Goal: Transaction & Acquisition: Purchase product/service

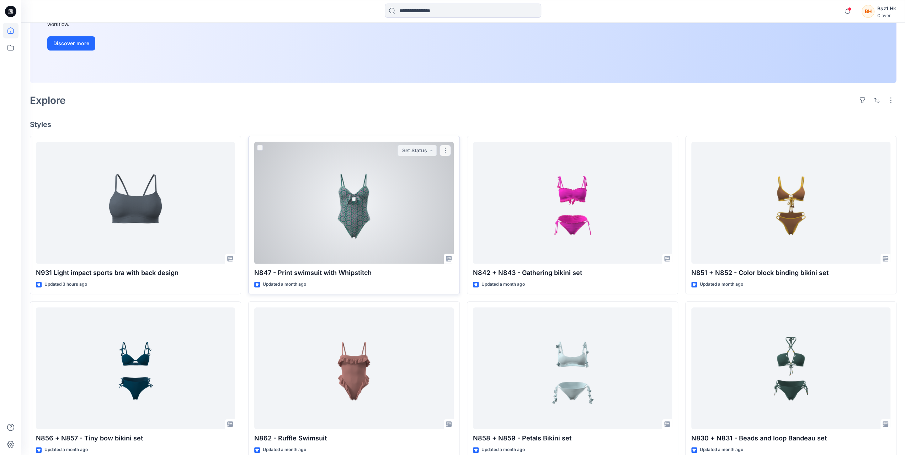
scroll to position [35, 0]
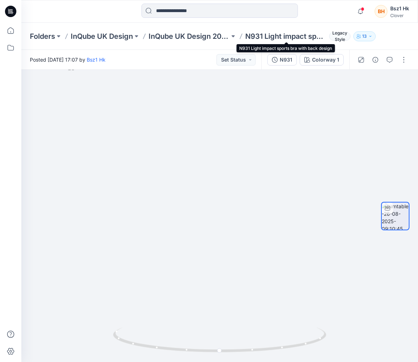
click at [265, 36] on p "N931 Light impact sports bra with back design" at bounding box center [285, 36] width 81 height 10
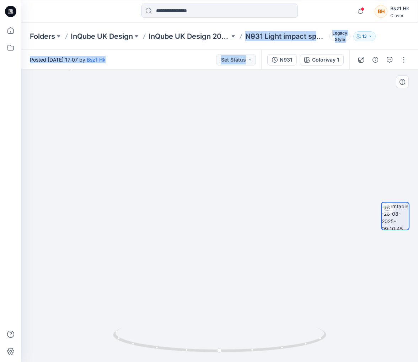
drag, startPoint x: 245, startPoint y: 37, endPoint x: 313, endPoint y: 89, distance: 86.5
click at [314, 94] on div "Folders InQube UK Design InQube UK Design 2025 N931 Light impact sports bra wit…" at bounding box center [219, 192] width 397 height 339
click at [280, 38] on p "N931 Light impact sports bra with back design" at bounding box center [285, 36] width 81 height 10
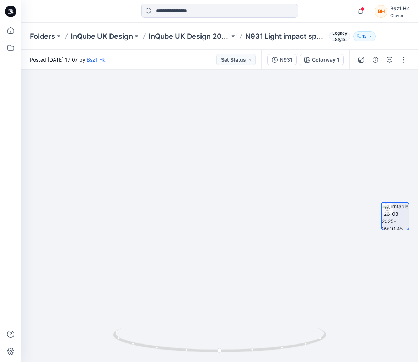
click at [281, 36] on p "N931 Light impact sports bra with back design" at bounding box center [285, 36] width 81 height 10
click at [113, 357] on img at bounding box center [219, 212] width 303 height 297
drag, startPoint x: 277, startPoint y: 344, endPoint x: 45, endPoint y: 331, distance: 233.0
click at [45, 331] on div at bounding box center [219, 216] width 397 height 292
